Goal: Task Accomplishment & Management: Use online tool/utility

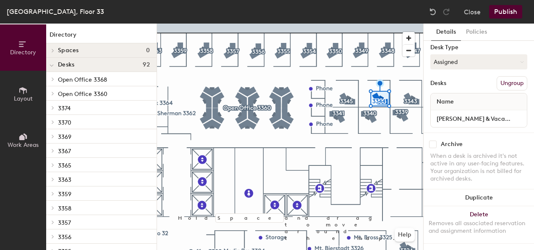
scroll to position [69, 0]
click at [492, 113] on input "[PERSON_NAME] & Vacant A" at bounding box center [479, 119] width 93 height 12
type input "[PERSON_NAME] & [PERSON_NAME]"
click at [505, 11] on button "Publish" at bounding box center [505, 11] width 33 height 13
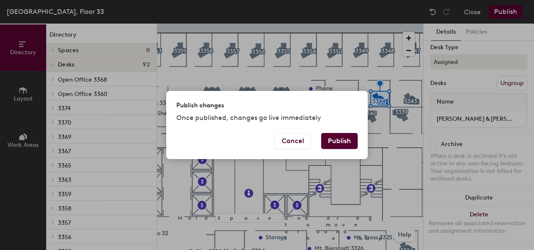
click at [341, 137] on button "Publish" at bounding box center [339, 141] width 37 height 16
